Goal: Task Accomplishment & Management: Complete application form

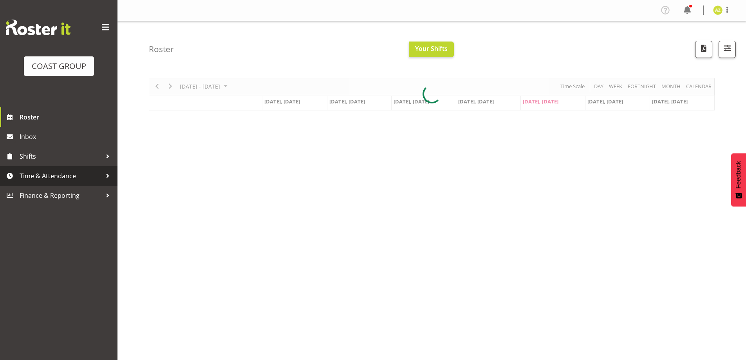
click at [68, 178] on span "Time & Attendance" at bounding box center [61, 176] width 82 height 12
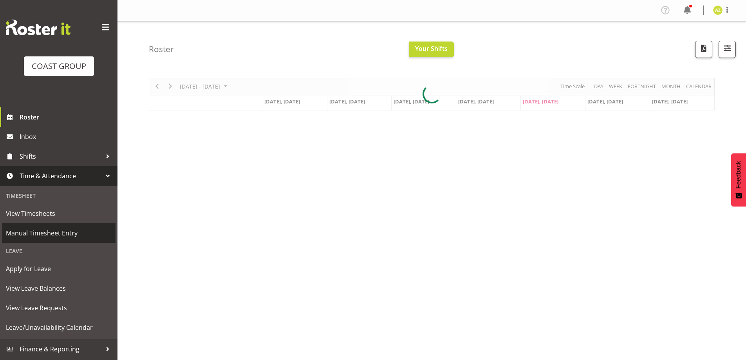
click at [54, 234] on span "Manual Timesheet Entry" at bounding box center [59, 233] width 106 height 12
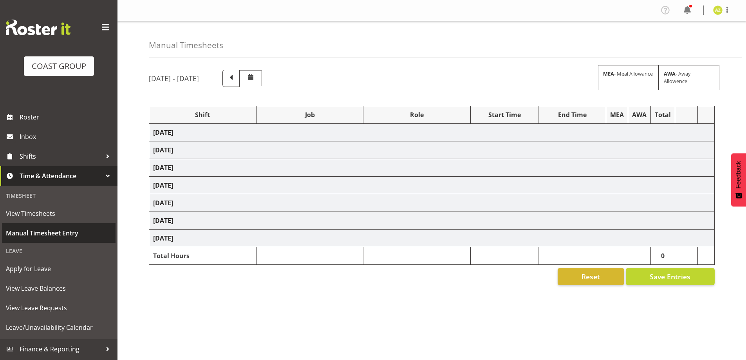
select select "47759"
select select "7032"
select select "47759"
select select "7032"
select select "8"
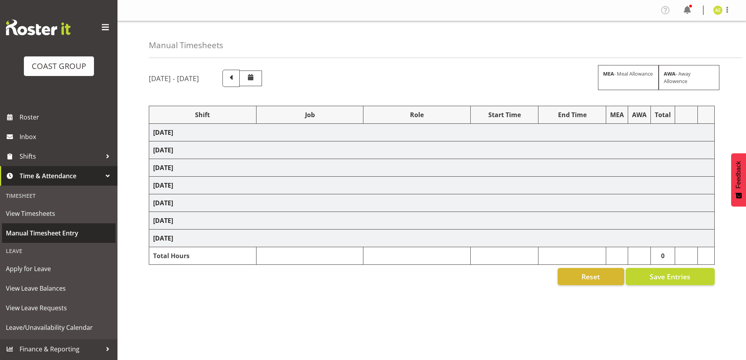
select select "47759"
select select "7032"
select select "47759"
select select "7032"
select select "47759"
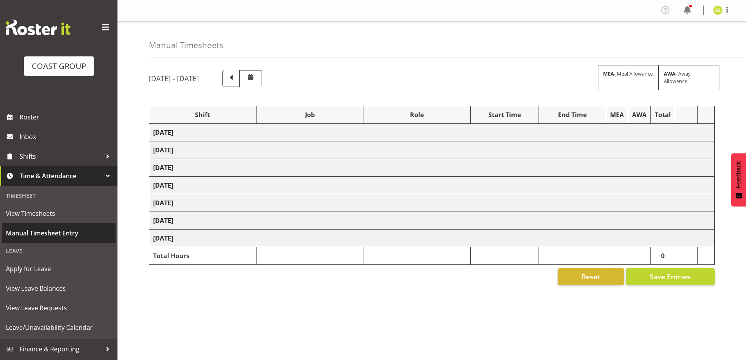
select select "7032"
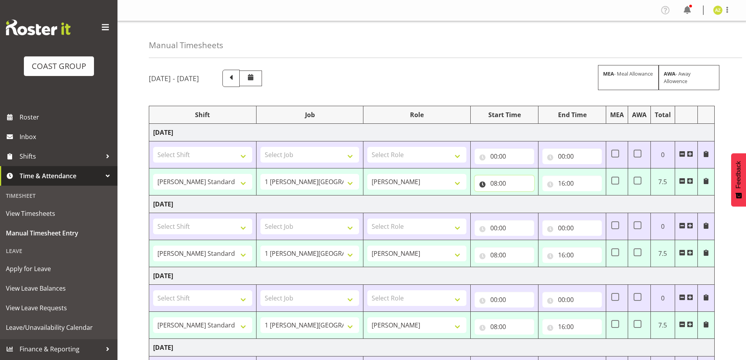
click at [509, 186] on input "08:00" at bounding box center [505, 184] width 60 height 16
click at [528, 202] on select "00 01 02 03 04 05 06 07 08 09 10 11 12 13 14 15 16 17 18 19 20 21 22 23" at bounding box center [529, 204] width 18 height 16
select select "7"
click at [520, 196] on select "00 01 02 03 04 05 06 07 08 09 10 11 12 13 14 15 16 17 18 19 20 21 22 23" at bounding box center [529, 204] width 18 height 16
type input "07:00"
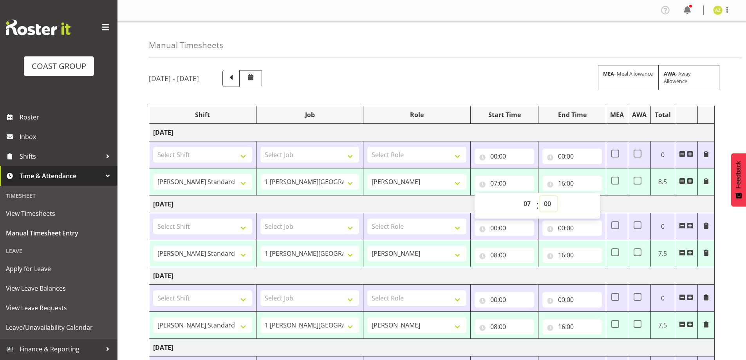
click at [545, 202] on select "00 01 02 03 04 05 06 07 08 09 10 11 12 13 14 15 16 17 18 19 20 21 22 23 24 25 2…" at bounding box center [549, 204] width 18 height 16
select select "30"
click at [540, 196] on select "00 01 02 03 04 05 06 07 08 09 10 11 12 13 14 15 16 17 18 19 20 21 22 23 24 25 2…" at bounding box center [549, 204] width 18 height 16
type input "07:30"
click at [520, 251] on input "08:00" at bounding box center [505, 255] width 60 height 16
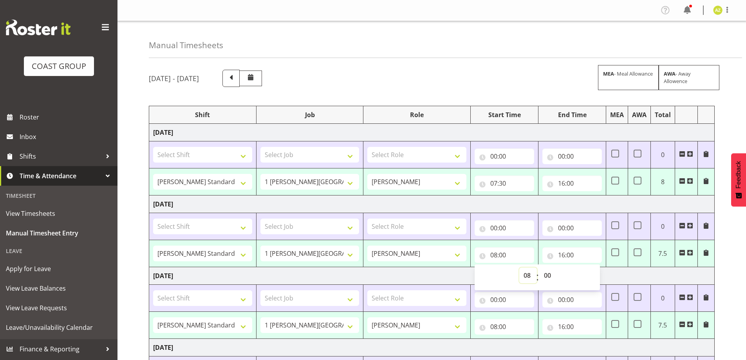
drag, startPoint x: 528, startPoint y: 275, endPoint x: 528, endPoint y: 270, distance: 5.5
click at [528, 275] on select "00 01 02 03 04 05 06 07 08 09 10 11 12 13 14 15 16 17 18 19 20 21 22 23" at bounding box center [529, 276] width 18 height 16
select select "7"
click at [520, 268] on select "00 01 02 03 04 05 06 07 08 09 10 11 12 13 14 15 16 17 18 19 20 21 22 23" at bounding box center [529, 276] width 18 height 16
type input "07:00"
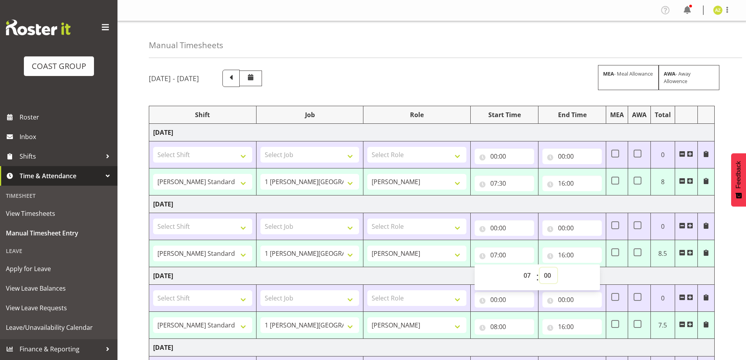
click at [549, 276] on select "00 01 02 03 04 05 06 07 08 09 10 11 12 13 14 15 16 17 18 19 20 21 22 23 24 25 2…" at bounding box center [549, 276] width 18 height 16
select select "30"
click at [540, 268] on select "00 01 02 03 04 05 06 07 08 09 10 11 12 13 14 15 16 17 18 19 20 21 22 23 24 25 2…" at bounding box center [549, 276] width 18 height 16
type input "07:30"
click at [527, 321] on input "08:00" at bounding box center [505, 327] width 60 height 16
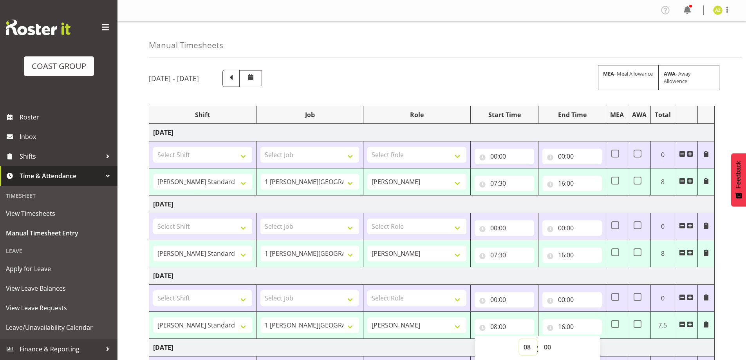
click at [530, 348] on select "00 01 02 03 04 05 06 07 08 09 10 11 12 13 14 15 16 17 18 19 20 21 22 23" at bounding box center [529, 347] width 18 height 16
select select "7"
click at [520, 339] on select "00 01 02 03 04 05 06 07 08 09 10 11 12 13 14 15 16 17 18 19 20 21 22 23" at bounding box center [529, 347] width 18 height 16
type input "07:00"
click at [549, 346] on select "00 01 02 03 04 05 06 07 08 09 10 11 12 13 14 15 16 17 18 19 20 21 22 23 24 25 2…" at bounding box center [549, 347] width 18 height 16
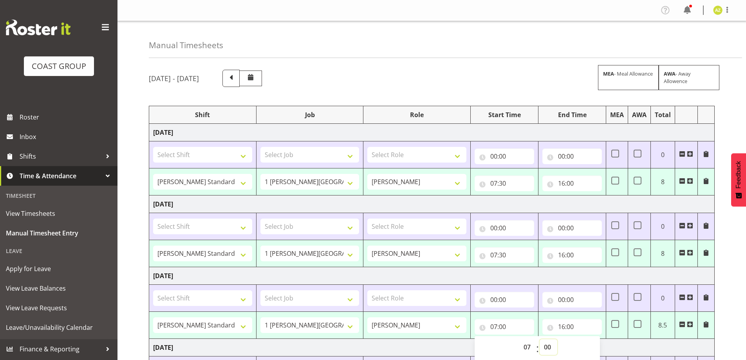
select select "30"
click at [540, 339] on select "00 01 02 03 04 05 06 07 08 09 10 11 12 13 14 15 16 17 18 19 20 21 22 23 24 25 2…" at bounding box center [549, 347] width 18 height 16
type input "07:30"
drag, startPoint x: 547, startPoint y: 348, endPoint x: 545, endPoint y: 340, distance: 7.7
click at [548, 348] on select "00 01 02 03 04 05 06 07 08 09 10 11 12 13 14 15 16 17 18 19 20 21 22 23 24 25 2…" at bounding box center [549, 347] width 18 height 16
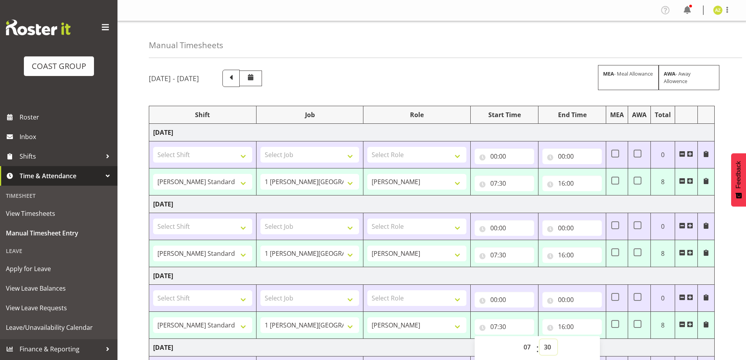
select select "0"
click at [540, 339] on select "00 01 02 03 04 05 06 07 08 09 10 11 12 13 14 15 16 17 18 19 20 21 22 23 24 25 2…" at bounding box center [549, 347] width 18 height 16
type input "07:00"
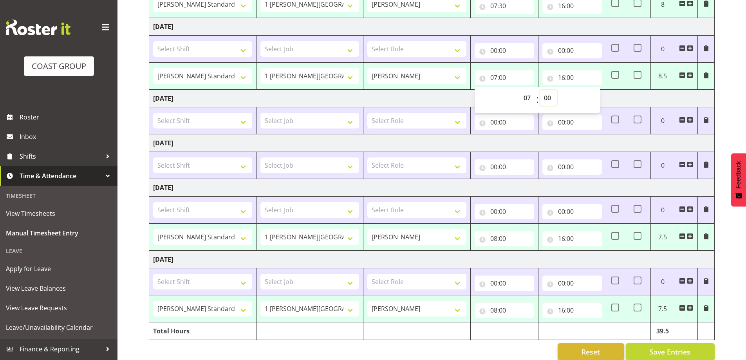
scroll to position [261, 0]
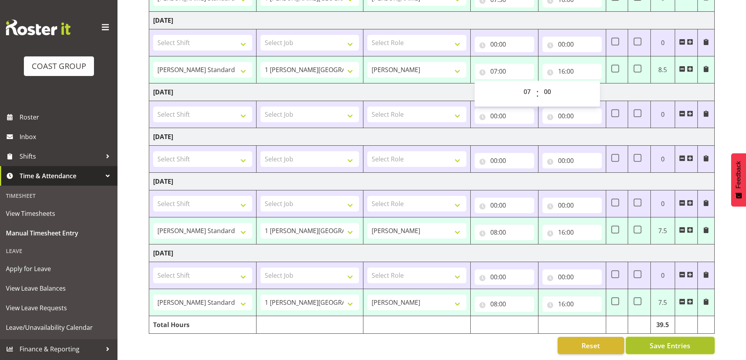
click at [691, 340] on span "Save Entries" at bounding box center [670, 345] width 41 height 10
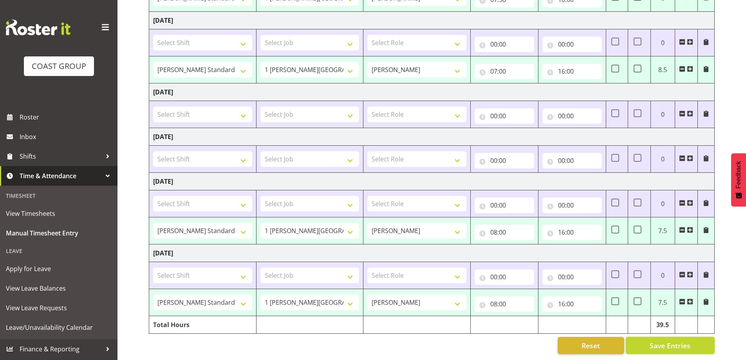
select select "47759"
select select "7032"
type input "07:30"
type input "16:00"
select select "47759"
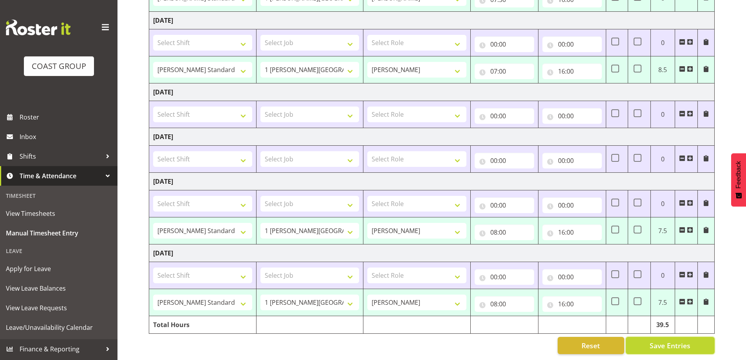
select select "7032"
type input "07:30"
type input "16:00"
select select "47759"
select select "7032"
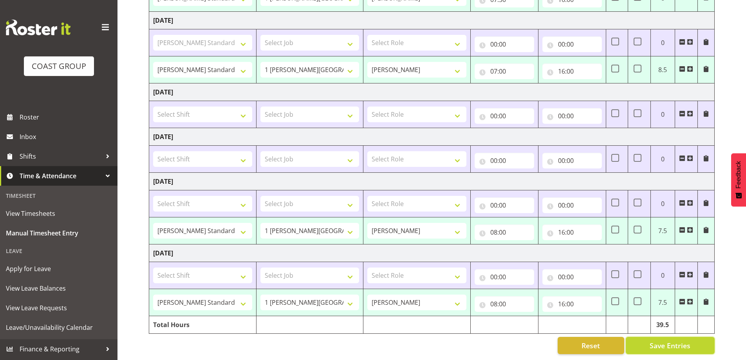
type input "07:00"
type input "16:00"
select select "47759"
select select "7032"
type input "08:00"
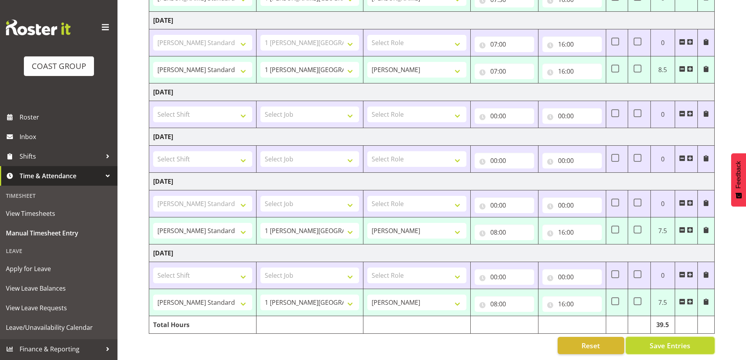
type input "16:00"
select select "47759"
select select "7032"
type input "08:00"
type input "16:00"
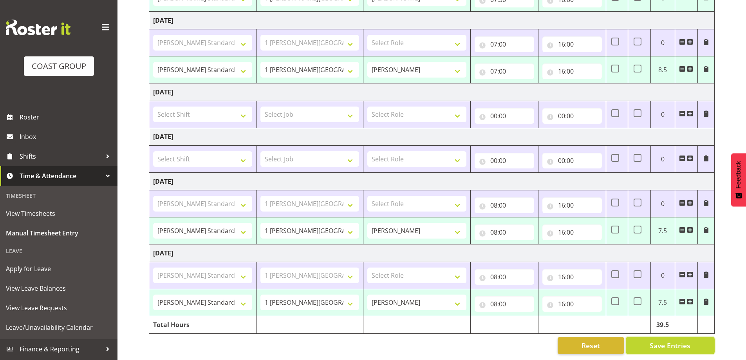
select select "47759"
select select "7032"
select select "47759"
select select "7032"
select select "47759"
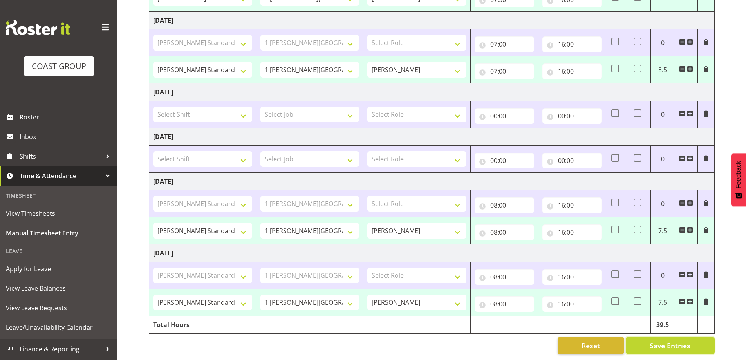
select select "7032"
select select "47759"
select select "7032"
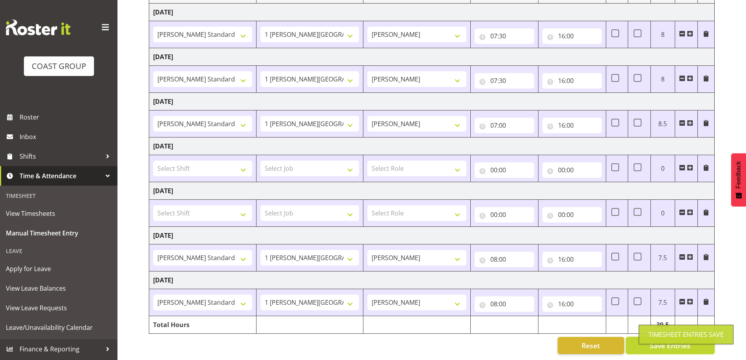
scroll to position [0, 0]
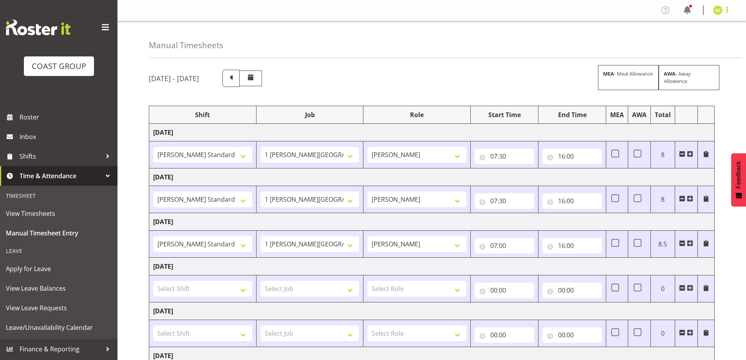
click at [726, 8] on span at bounding box center [727, 9] width 9 height 9
click at [689, 36] on link "Log Out" at bounding box center [694, 41] width 75 height 14
drag, startPoint x: 730, startPoint y: 11, endPoint x: 725, endPoint y: 25, distance: 15.0
click at [730, 11] on span at bounding box center [727, 9] width 9 height 9
